Goal: Task Accomplishment & Management: Manage account settings

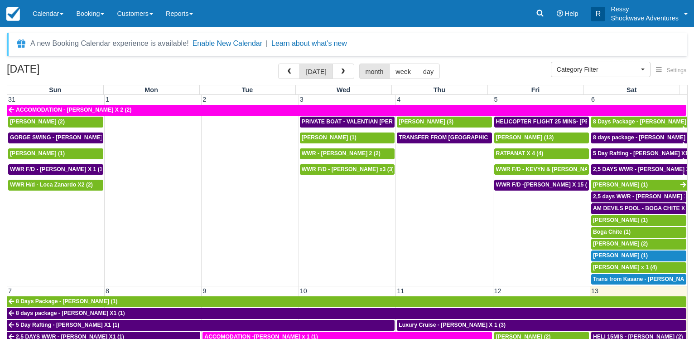
select select
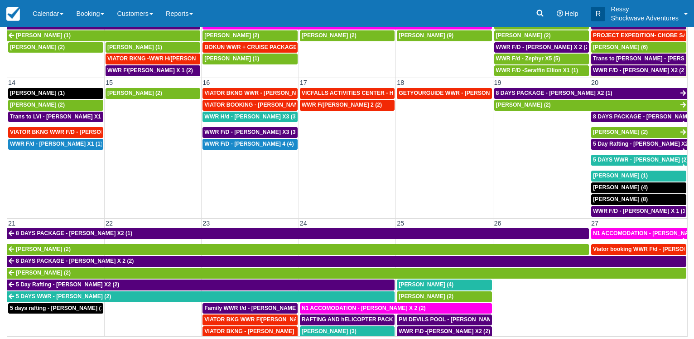
scroll to position [261, 0]
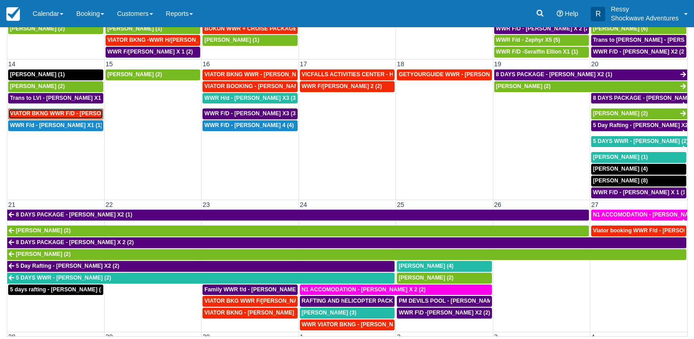
click at [78, 112] on span "VIATOR BKNG WWR F/D - Suman Agarwal X 1 (1)" at bounding box center [77, 113] width 135 height 6
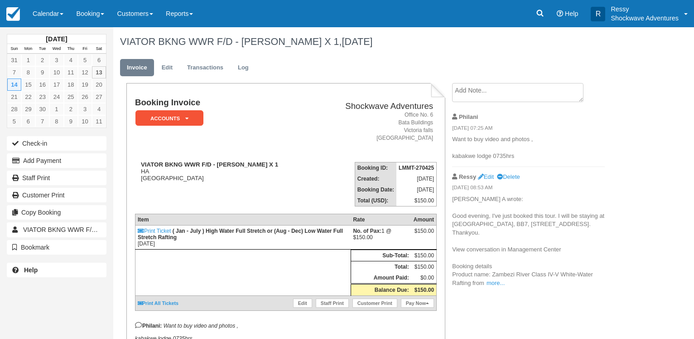
click at [495, 286] on li "Ressy Edit Delete [DATE] 08:53 AM [PERSON_NAME] A wrote: Good evening, I've jus…" at bounding box center [528, 230] width 153 height 126
click at [495, 278] on p "[PERSON_NAME] A wrote: Good evening, I've just booked this tour. I will be stay…" at bounding box center [528, 241] width 153 height 92
click at [499, 282] on link "more..." at bounding box center [496, 282] width 18 height 7
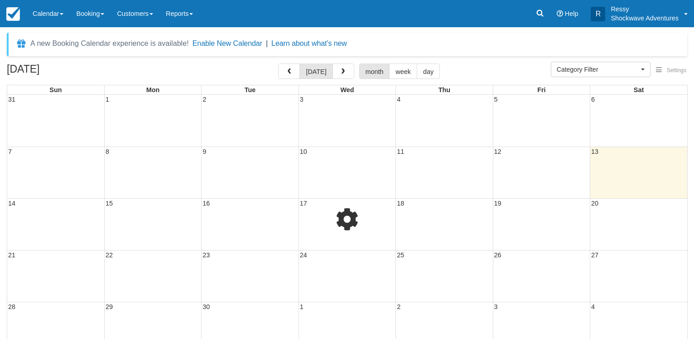
select select
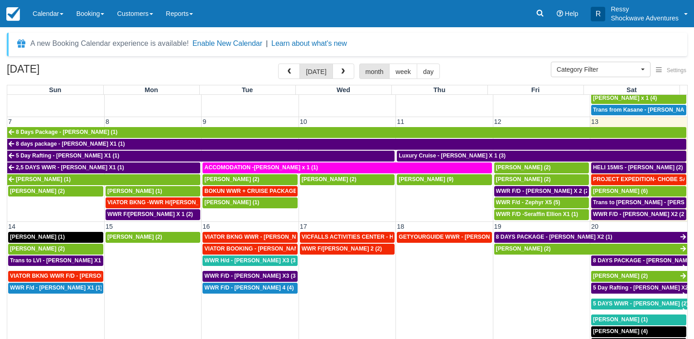
scroll to position [70, 0]
